Goal: Information Seeking & Learning: Learn about a topic

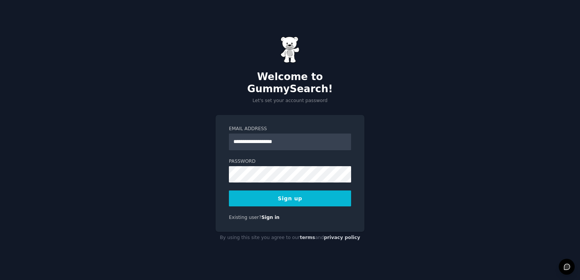
type input "**********"
click at [229, 191] on button "Sign up" at bounding box center [290, 199] width 122 height 16
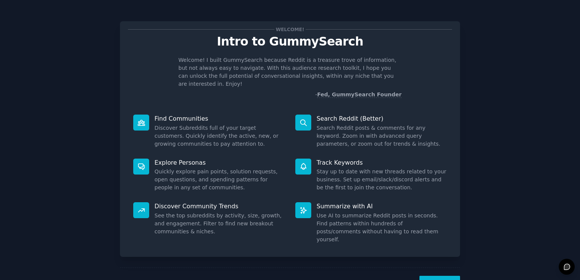
click at [443, 276] on button "Next" at bounding box center [440, 285] width 41 height 19
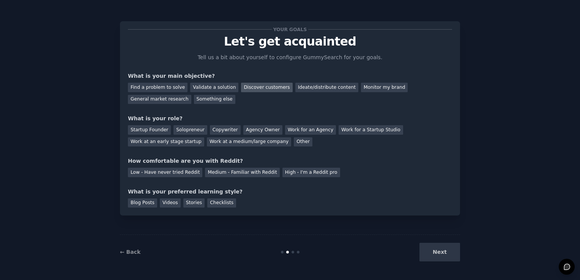
click at [272, 87] on div "Discover customers" at bounding box center [266, 87] width 51 height 9
click at [295, 83] on div "Ideate/distribute content" at bounding box center [326, 87] width 63 height 9
click at [266, 86] on div "Discover customers" at bounding box center [266, 87] width 51 height 9
click at [207, 144] on div "Work at a medium/large company" at bounding box center [249, 141] width 84 height 9
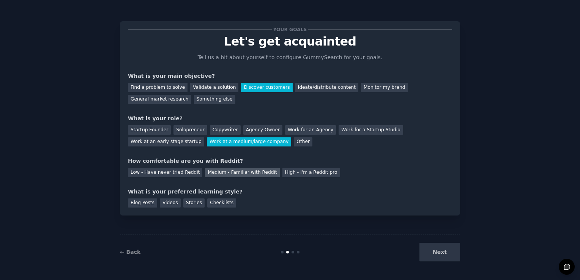
click at [225, 174] on div "Medium - Familiar with Reddit" at bounding box center [242, 172] width 74 height 9
click at [447, 251] on div "Next" at bounding box center [404, 252] width 114 height 19
click at [142, 205] on div "Blog Posts" at bounding box center [142, 203] width 29 height 9
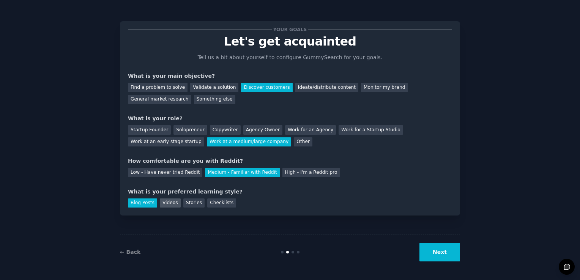
click at [161, 203] on div "Videos" at bounding box center [170, 203] width 21 height 9
click at [152, 203] on div "Blog Posts" at bounding box center [142, 203] width 29 height 9
click at [428, 248] on button "Next" at bounding box center [440, 252] width 41 height 19
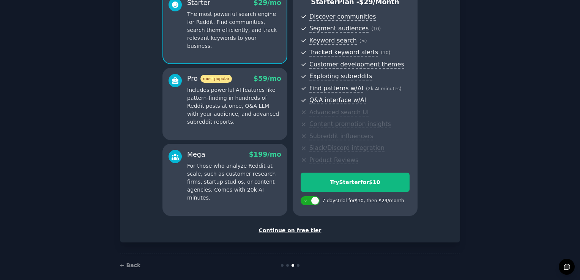
click at [305, 234] on div "Continue on free tier" at bounding box center [290, 231] width 324 height 8
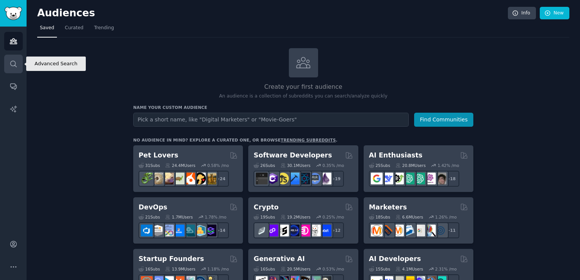
click at [14, 62] on icon "Sidebar" at bounding box center [13, 64] width 8 height 8
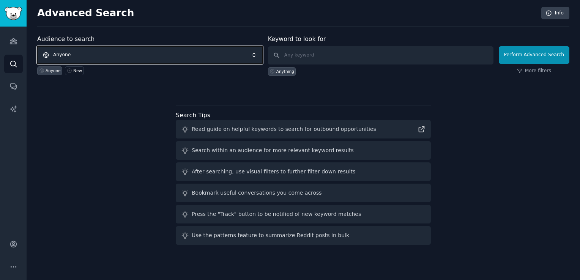
click at [112, 53] on span "Anyone" at bounding box center [150, 54] width 226 height 17
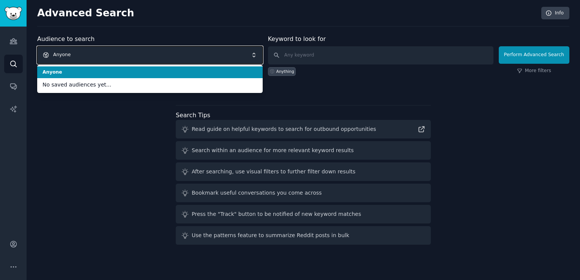
click at [112, 53] on span "Anyone" at bounding box center [150, 54] width 226 height 17
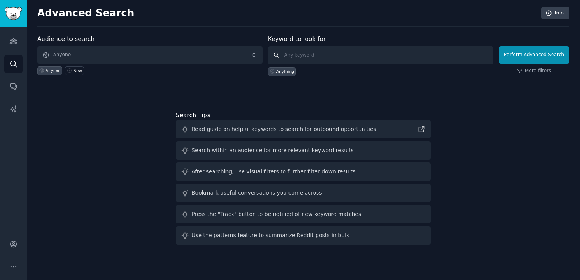
click at [290, 57] on input "text" at bounding box center [381, 55] width 226 height 18
click at [19, 49] on link "Audiences" at bounding box center [13, 41] width 19 height 19
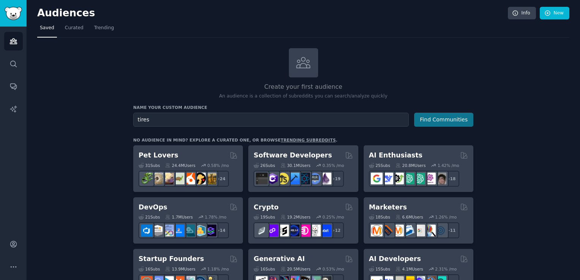
type input "tires"
click at [443, 118] on button "Find Communities" at bounding box center [443, 120] width 59 height 14
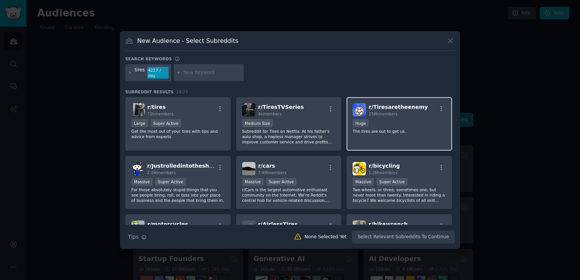
click at [412, 104] on span "r/ Tiresaretheenemy" at bounding box center [398, 107] width 59 height 6
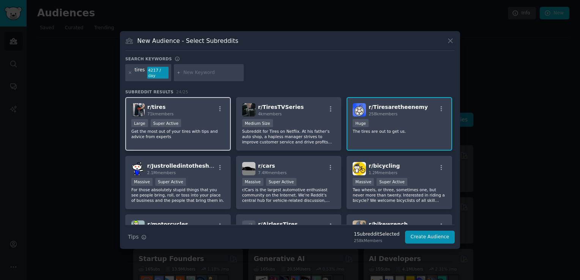
click at [195, 129] on p "Get the most out of your tires with tips and advice from experts" at bounding box center [177, 134] width 93 height 11
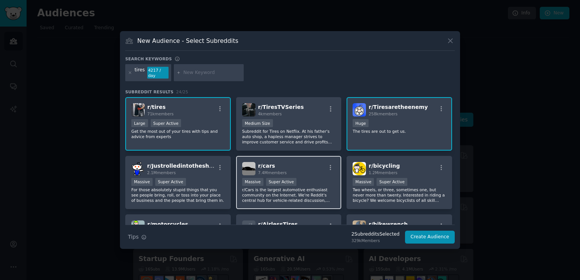
click at [308, 172] on div "r/ cars 7.4M members" at bounding box center [288, 168] width 93 height 13
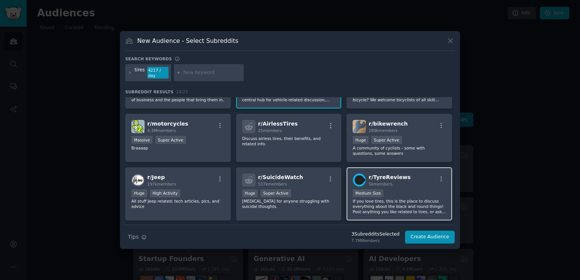
scroll to position [114, 0]
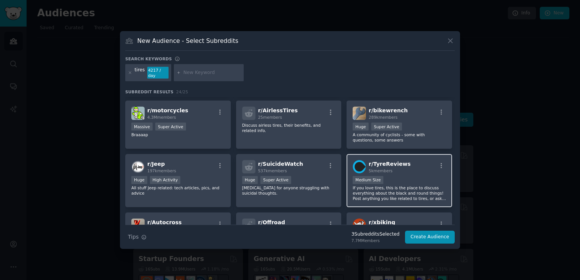
click at [393, 168] on div "5k members" at bounding box center [390, 170] width 42 height 5
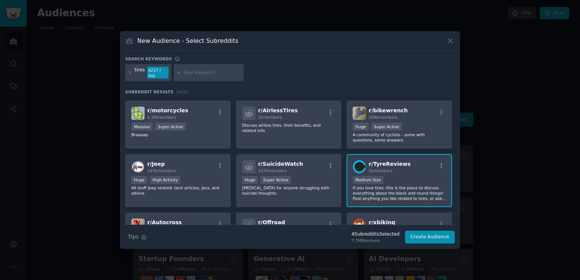
scroll to position [152, 0]
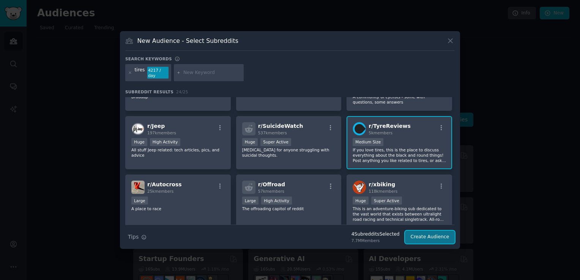
click at [428, 233] on button "Create Audience" at bounding box center [430, 237] width 50 height 13
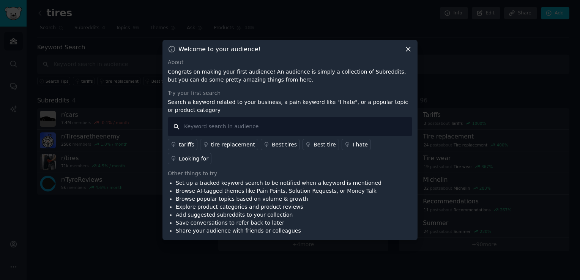
click at [232, 136] on input "text" at bounding box center [290, 126] width 245 height 19
type input "continental tires"
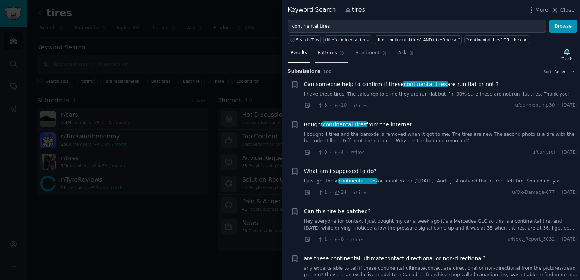
click at [334, 52] on link "Patterns" at bounding box center [331, 55] width 32 height 16
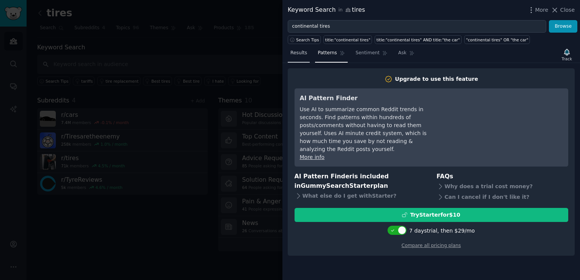
click at [301, 56] on link "Results" at bounding box center [299, 55] width 22 height 16
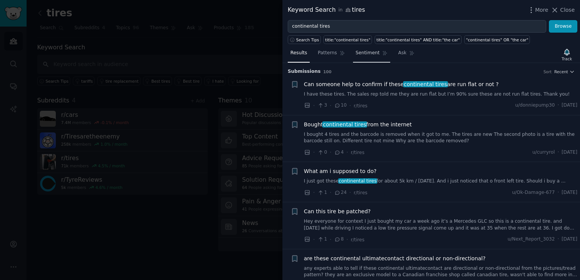
click at [374, 57] on link "Sentiment" at bounding box center [371, 55] width 37 height 16
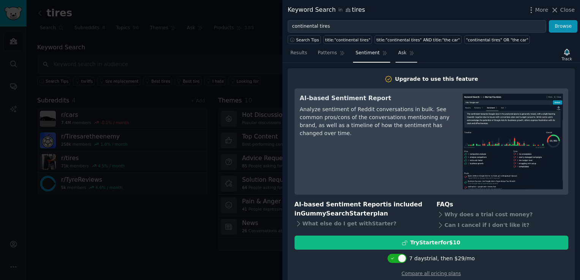
click at [408, 55] on link "Ask" at bounding box center [407, 55] width 22 height 16
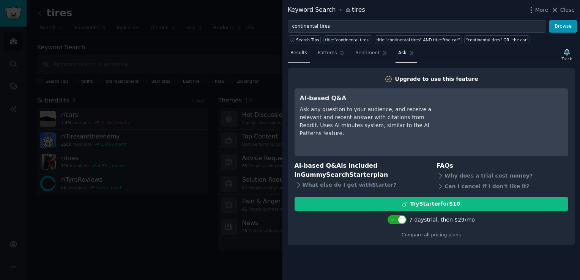
click at [302, 57] on link "Results" at bounding box center [299, 55] width 22 height 16
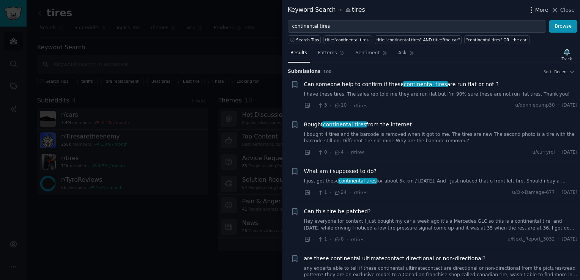
click at [545, 11] on span "More" at bounding box center [542, 10] width 13 height 8
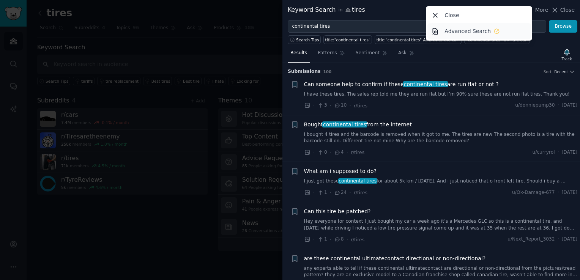
click at [518, 28] on link "Advanced Search" at bounding box center [480, 31] width 104 height 16
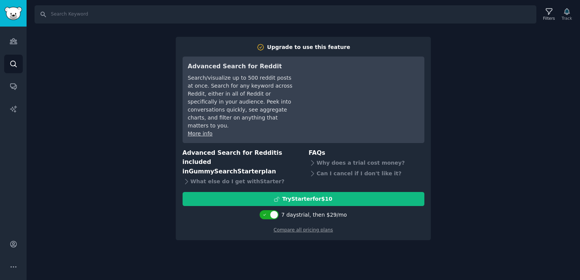
click at [115, 125] on div "Search Filters Track Upgrade to use this feature Advanced Search for Reddit Sea…" at bounding box center [304, 140] width 554 height 280
click at [14, 46] on link "Audiences" at bounding box center [13, 41] width 19 height 19
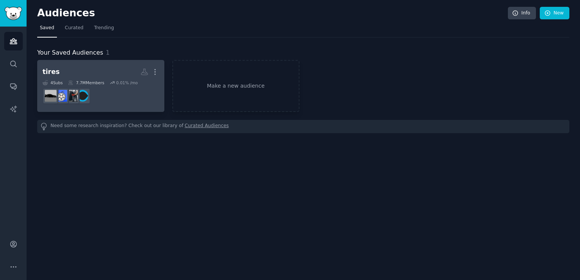
click at [125, 77] on h2 "tires More" at bounding box center [101, 71] width 117 height 13
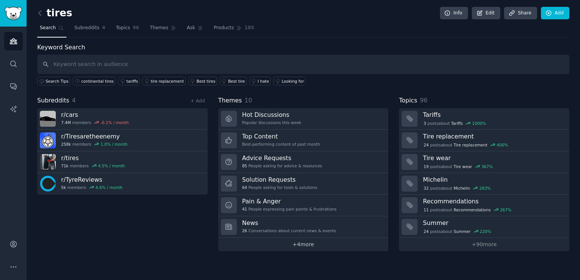
click at [312, 243] on link "+ 4 more" at bounding box center [303, 244] width 171 height 13
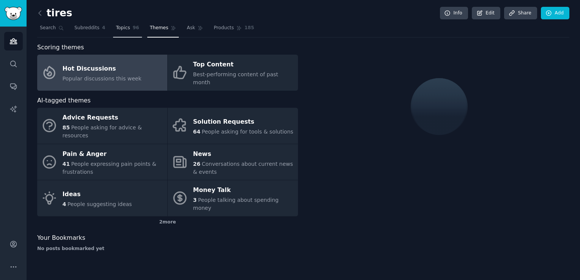
click at [119, 30] on span "Topics" at bounding box center [123, 28] width 14 height 7
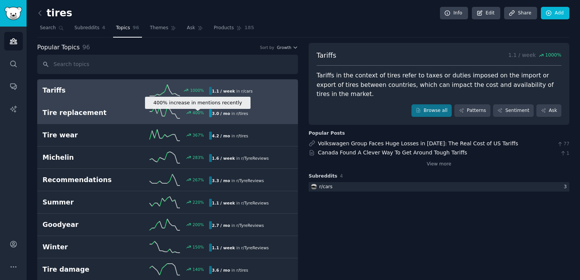
click at [191, 113] on icon at bounding box center [188, 112] width 5 height 5
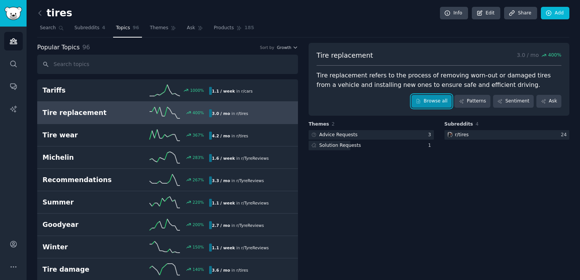
click at [434, 101] on link "Browse all" at bounding box center [432, 101] width 41 height 13
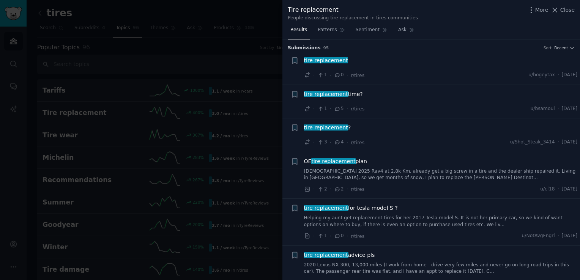
click at [232, 74] on div at bounding box center [290, 140] width 580 height 280
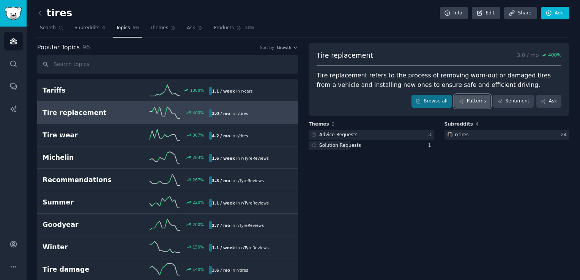
click at [468, 98] on link "Patterns" at bounding box center [473, 101] width 36 height 13
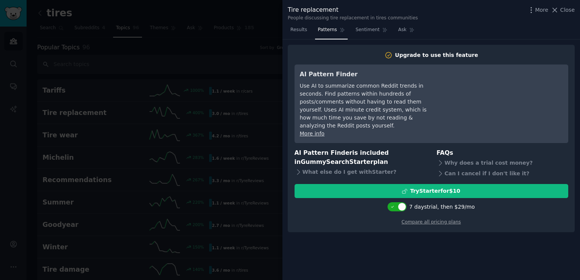
click at [216, 145] on div at bounding box center [290, 140] width 580 height 280
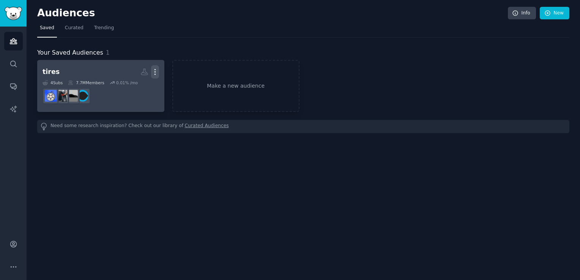
click at [158, 71] on icon "button" at bounding box center [155, 72] width 8 height 8
click at [155, 70] on icon "button" at bounding box center [155, 72] width 8 height 8
click at [133, 90] on dd at bounding box center [101, 95] width 117 height 21
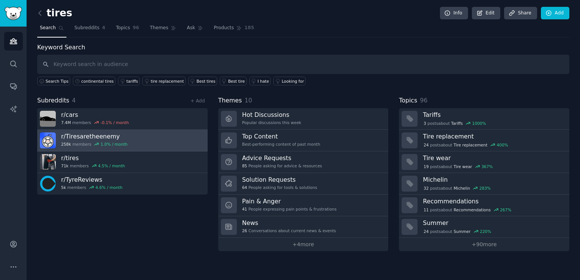
click at [151, 142] on link "r/ Tiresaretheenemy 258k members 1.0 % / month" at bounding box center [122, 141] width 171 height 22
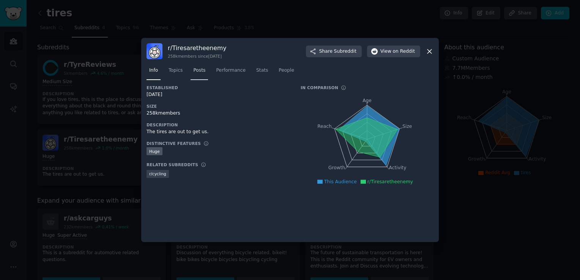
click at [202, 73] on span "Posts" at bounding box center [199, 70] width 12 height 7
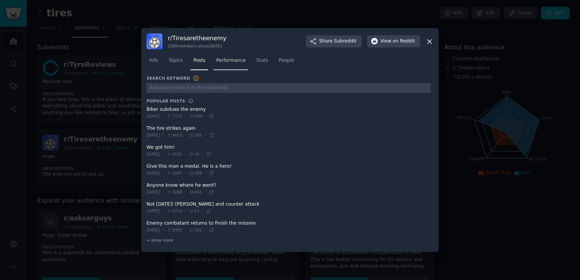
click at [242, 62] on link "Performance" at bounding box center [230, 63] width 35 height 16
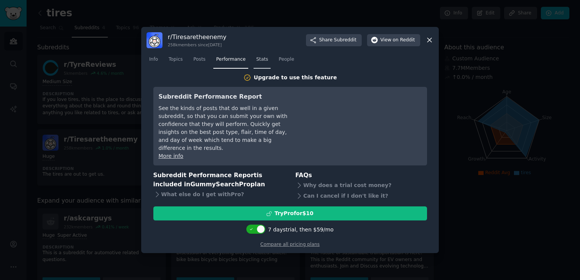
click at [256, 62] on span "Stats" at bounding box center [262, 59] width 12 height 7
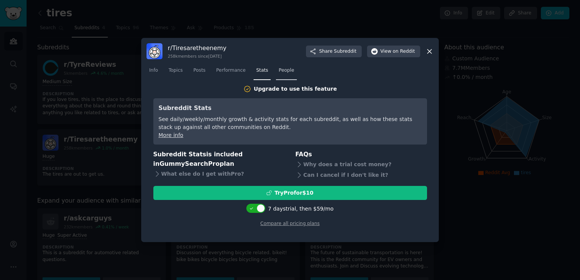
click at [278, 75] on link "People" at bounding box center [286, 73] width 21 height 16
click at [205, 74] on link "Posts" at bounding box center [199, 73] width 17 height 16
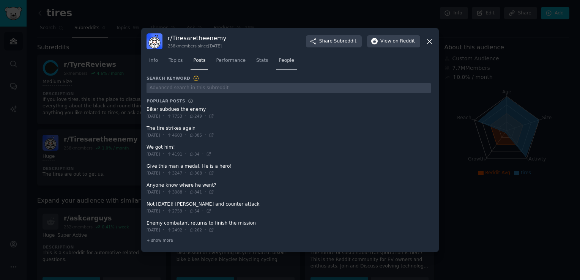
click at [284, 62] on span "People" at bounding box center [287, 60] width 16 height 7
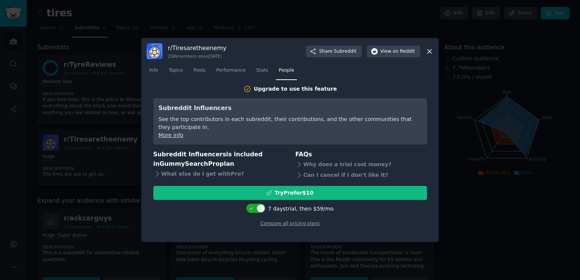
click at [424, 51] on div "r/ Tiresaretheenemy 258k members since 12/01/2014 Share Subreddit View on Reddit" at bounding box center [290, 51] width 287 height 16
click at [432, 55] on icon at bounding box center [430, 51] width 8 height 8
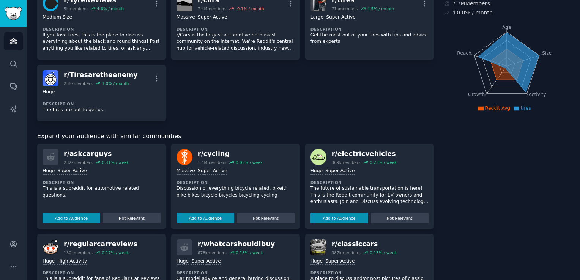
scroll to position [76, 0]
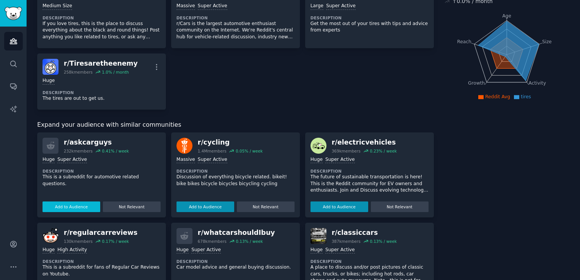
click at [83, 207] on button "Add to Audience" at bounding box center [72, 207] width 58 height 11
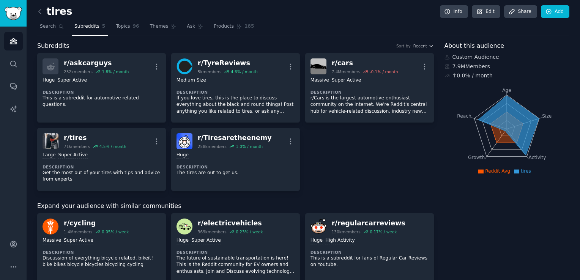
scroll to position [0, 0]
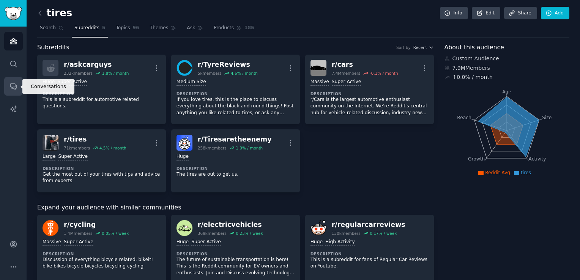
click at [15, 89] on icon "Sidebar" at bounding box center [13, 87] width 6 height 6
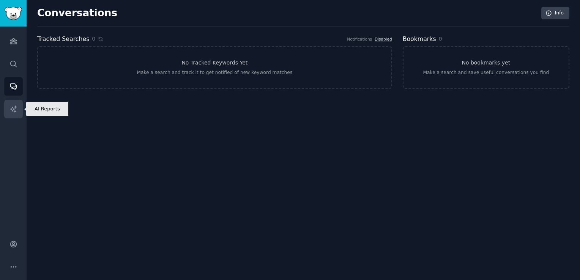
click at [16, 106] on icon "Sidebar" at bounding box center [13, 109] width 6 height 6
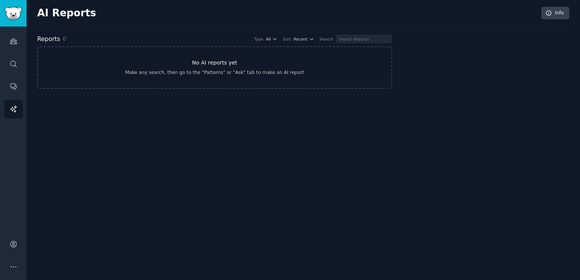
click at [212, 63] on h3 "No AI reports yet" at bounding box center [214, 63] width 45 height 8
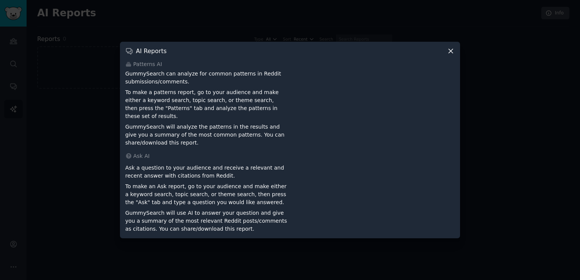
click at [447, 55] on icon at bounding box center [451, 51] width 8 height 8
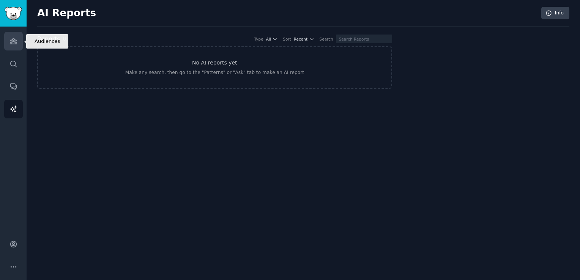
click at [17, 36] on link "Audiences" at bounding box center [13, 41] width 19 height 19
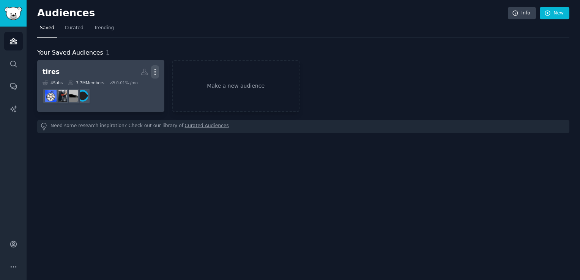
click at [156, 76] on button "More" at bounding box center [155, 71] width 8 height 13
click at [134, 94] on dd at bounding box center [101, 95] width 117 height 21
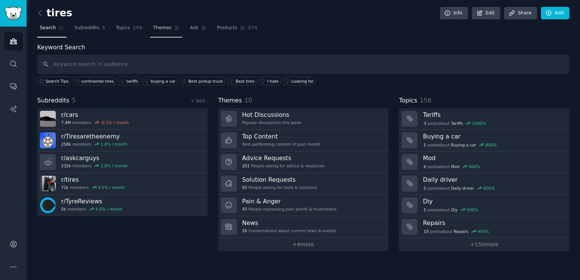
click at [154, 29] on span "Themes" at bounding box center [162, 28] width 19 height 7
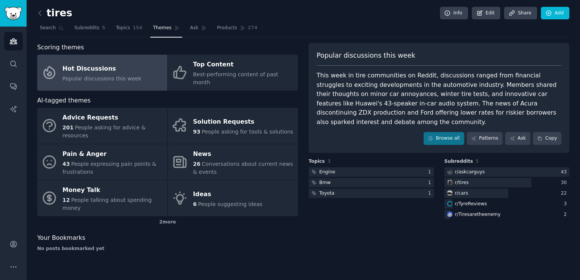
click at [332, 214] on div "Popular discussions this week This week in tire communities on Reddit, discussi…" at bounding box center [439, 150] width 261 height 215
click at [495, 132] on link "Patterns" at bounding box center [485, 138] width 36 height 13
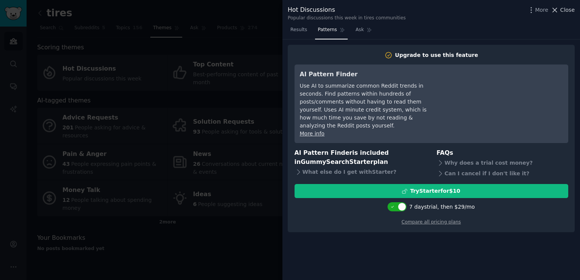
click at [564, 10] on span "Close" at bounding box center [568, 10] width 14 height 8
